Goal: Task Accomplishment & Management: Complete application form

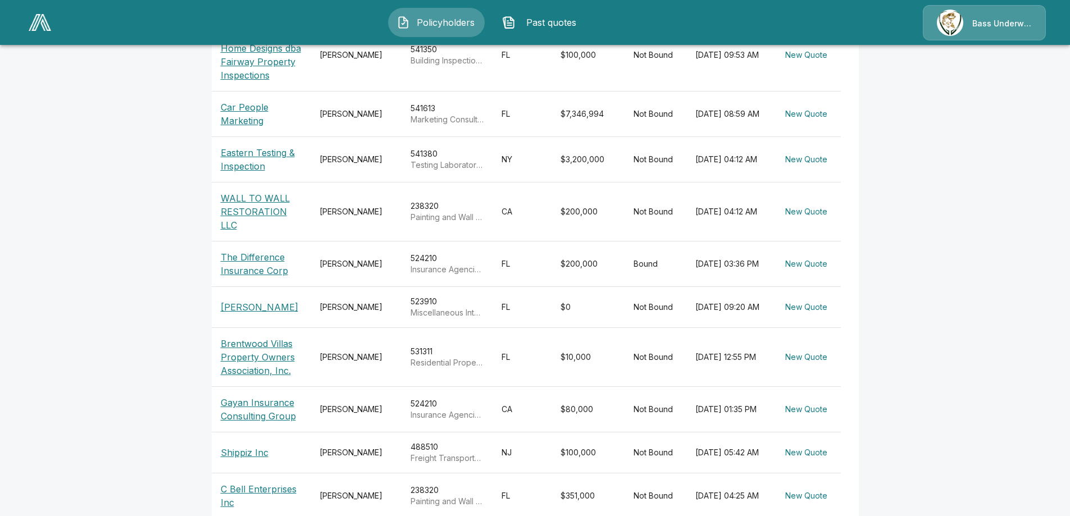
scroll to position [330, 0]
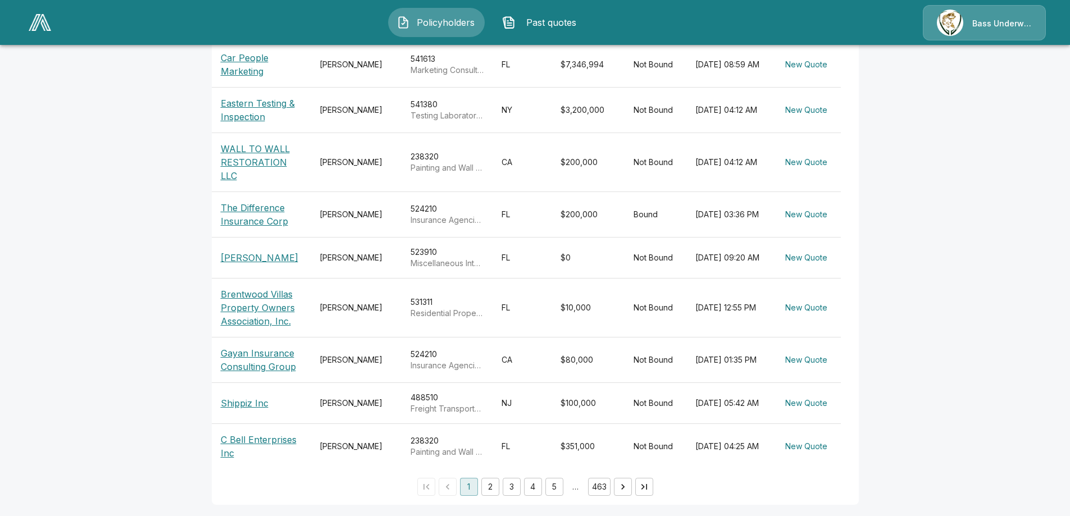
click at [246, 435] on p "C Bell Enterprises Inc" at bounding box center [261, 446] width 81 height 27
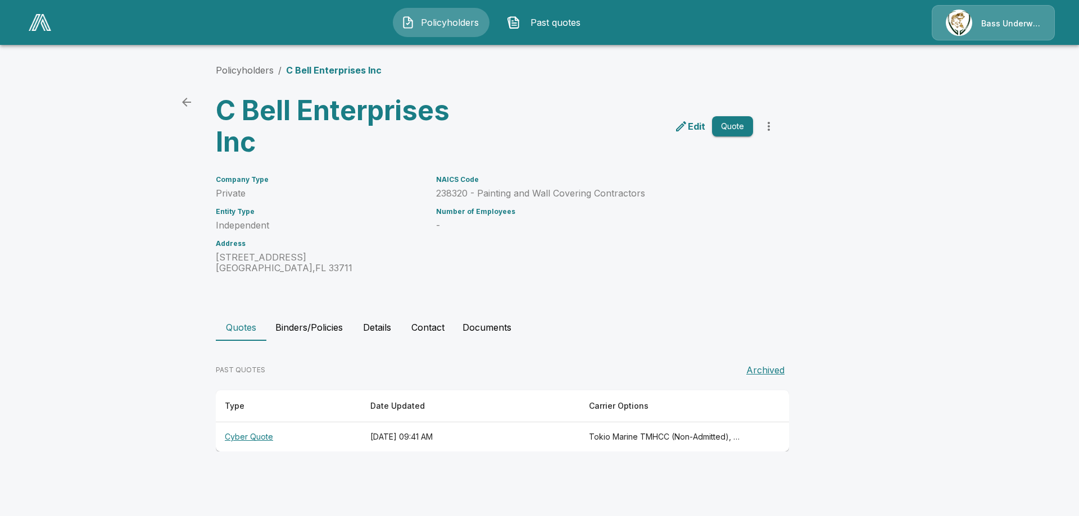
click at [695, 125] on p "Edit" at bounding box center [696, 126] width 17 height 13
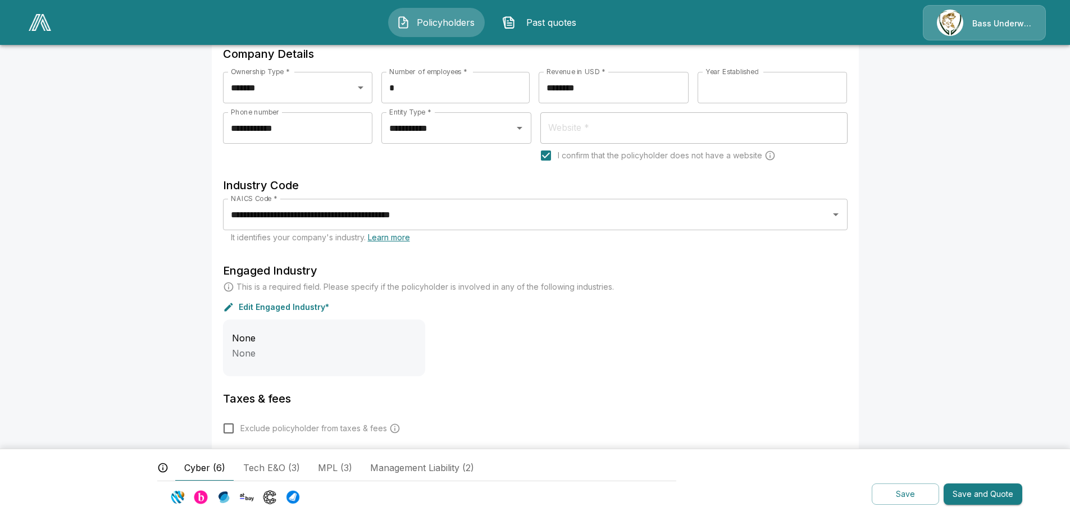
scroll to position [281, 0]
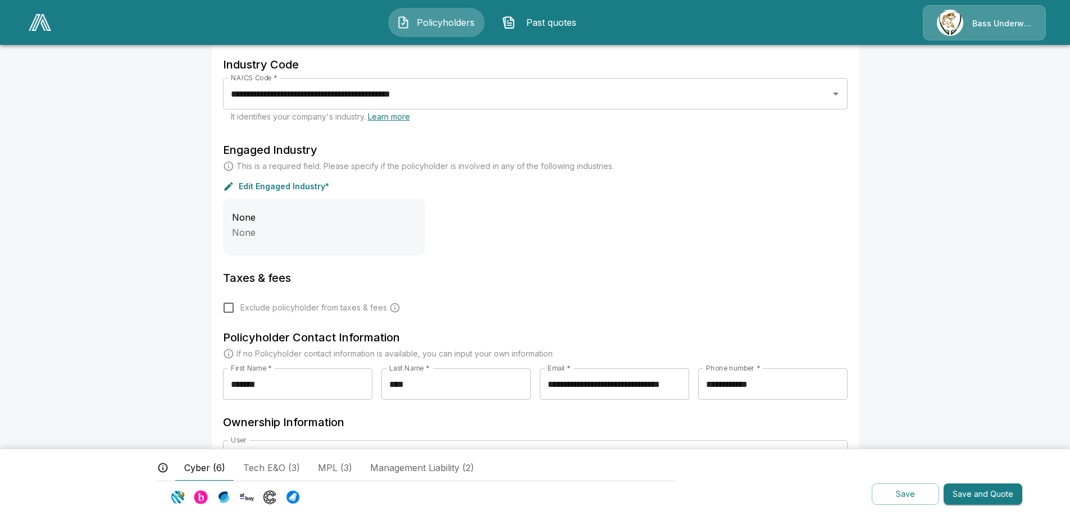
click at [971, 497] on button "Save and Quote" at bounding box center [983, 495] width 79 height 22
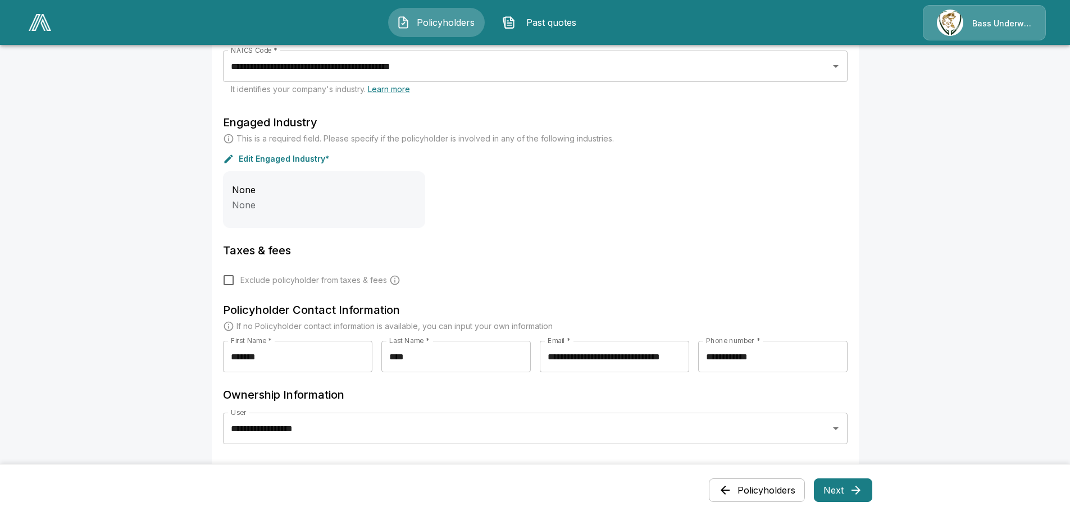
scroll to position [497, 0]
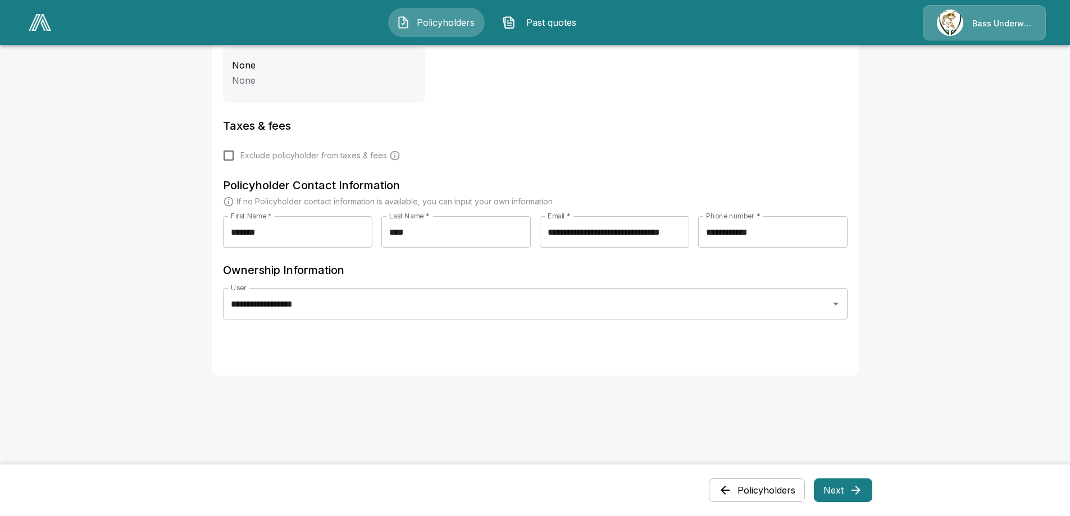
click at [832, 485] on button "Next" at bounding box center [843, 491] width 58 height 24
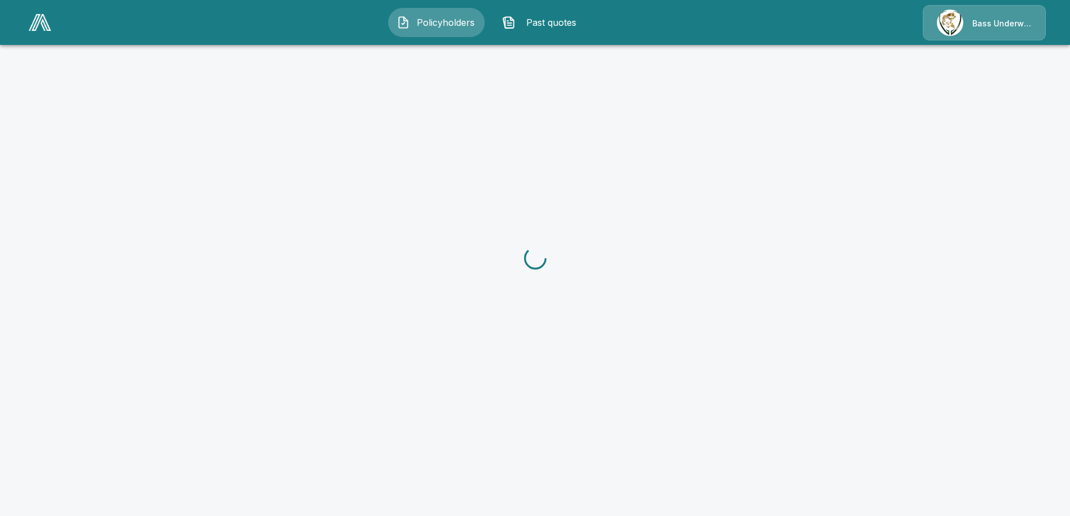
scroll to position [0, 0]
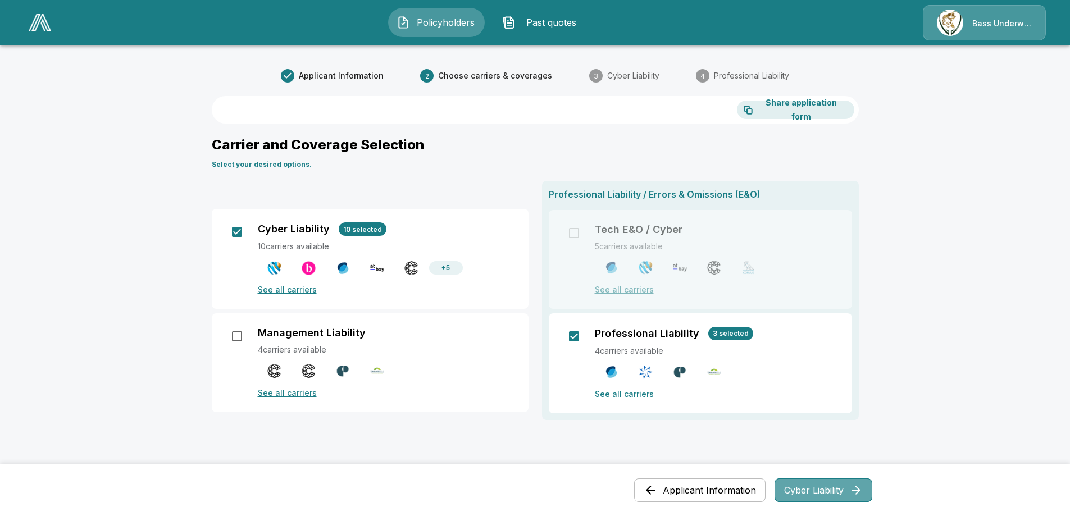
click at [823, 489] on button "Cyber Liability" at bounding box center [824, 491] width 98 height 24
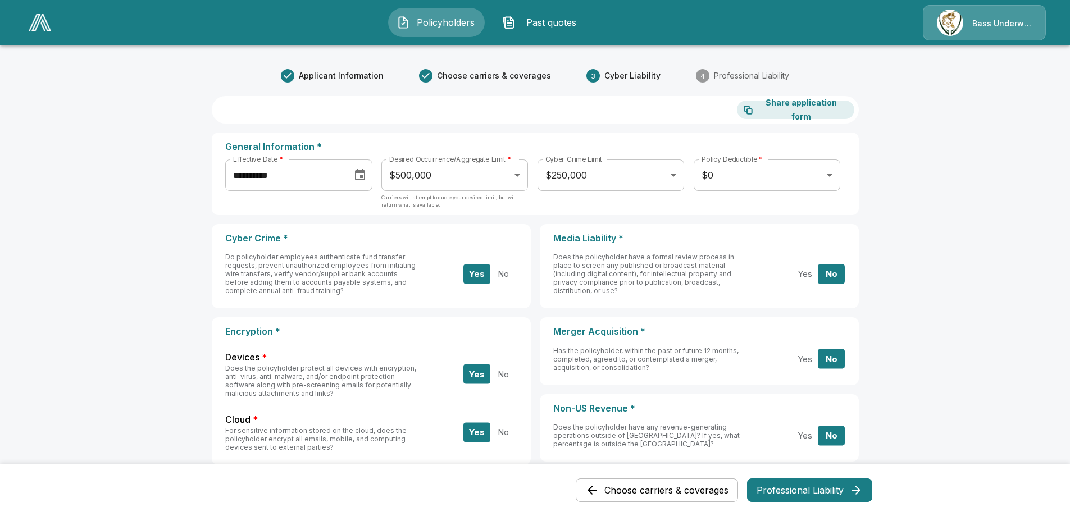
click at [814, 487] on button "Professional Liability" at bounding box center [809, 491] width 125 height 24
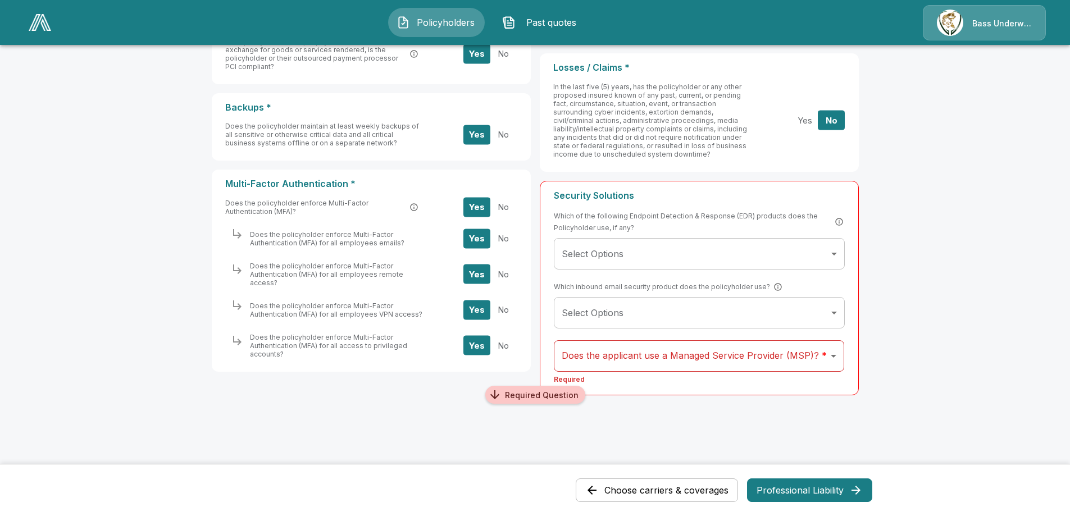
scroll to position [503, 0]
click at [982, 316] on main "**********" at bounding box center [535, 6] width 1070 height 1019
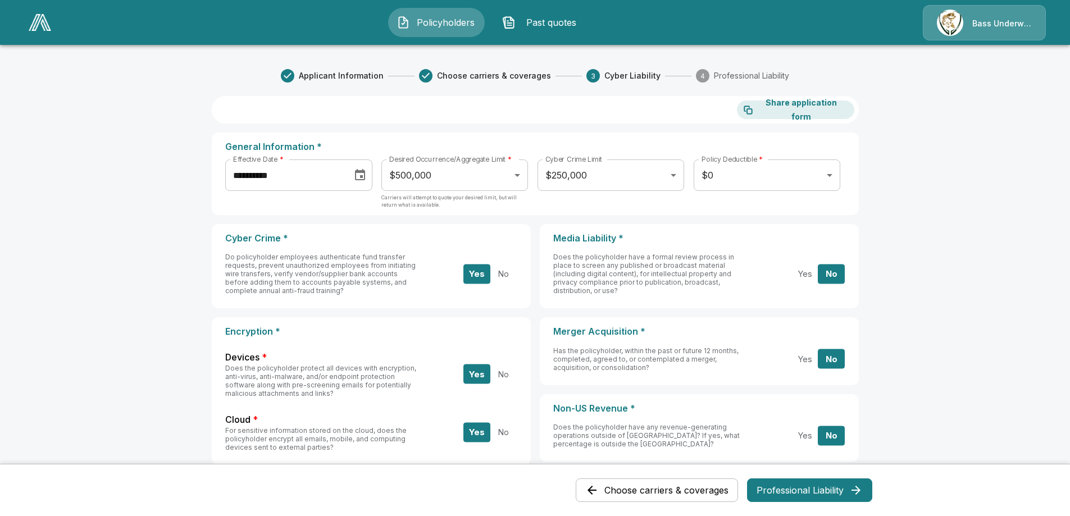
scroll to position [371, 0]
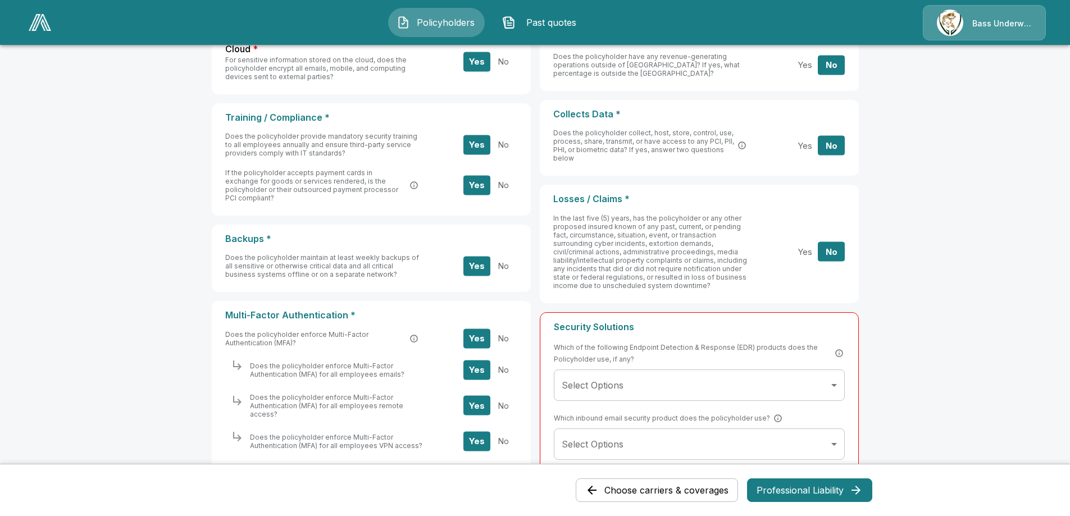
click at [943, 112] on main "**********" at bounding box center [535, 138] width 1070 height 1019
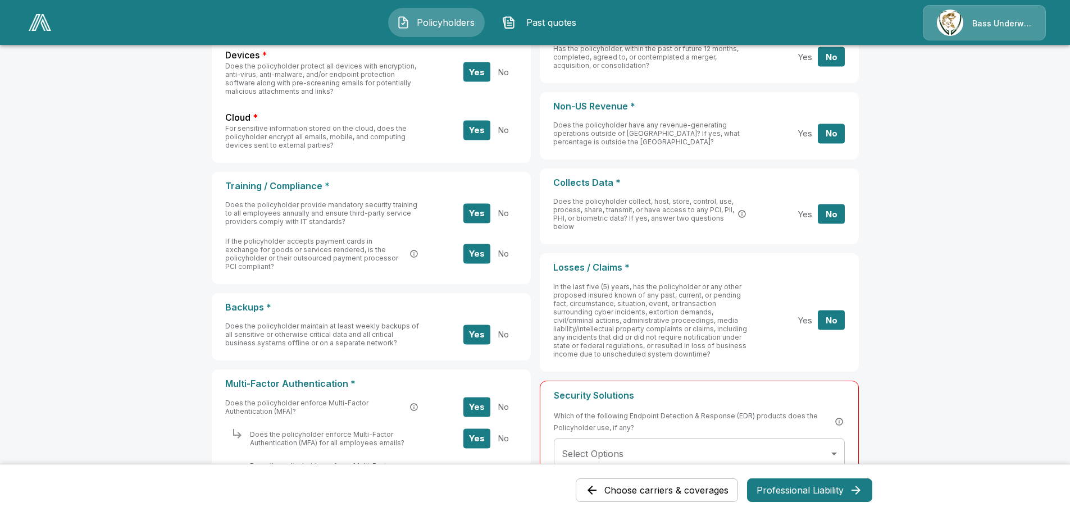
scroll to position [146, 0]
